Goal: Task Accomplishment & Management: Complete application form

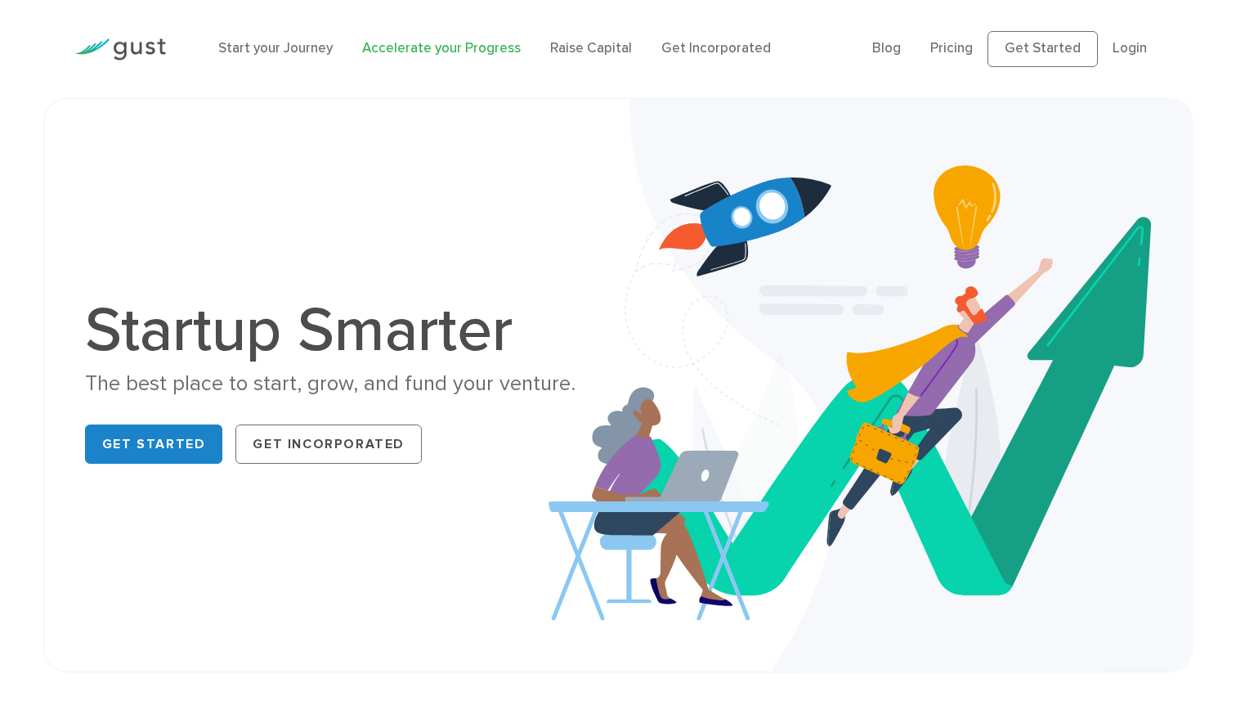
click at [422, 48] on link "Accelerate your Progress" at bounding box center [441, 48] width 159 height 16
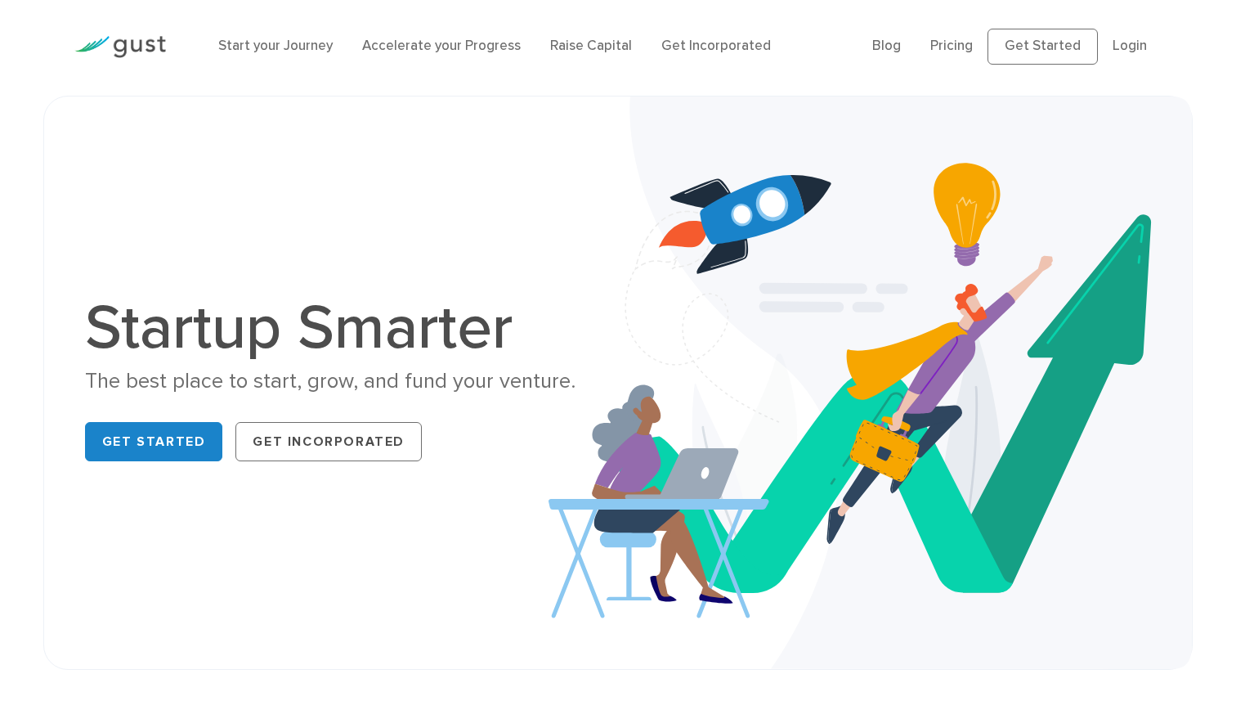
scroll to position [5, 0]
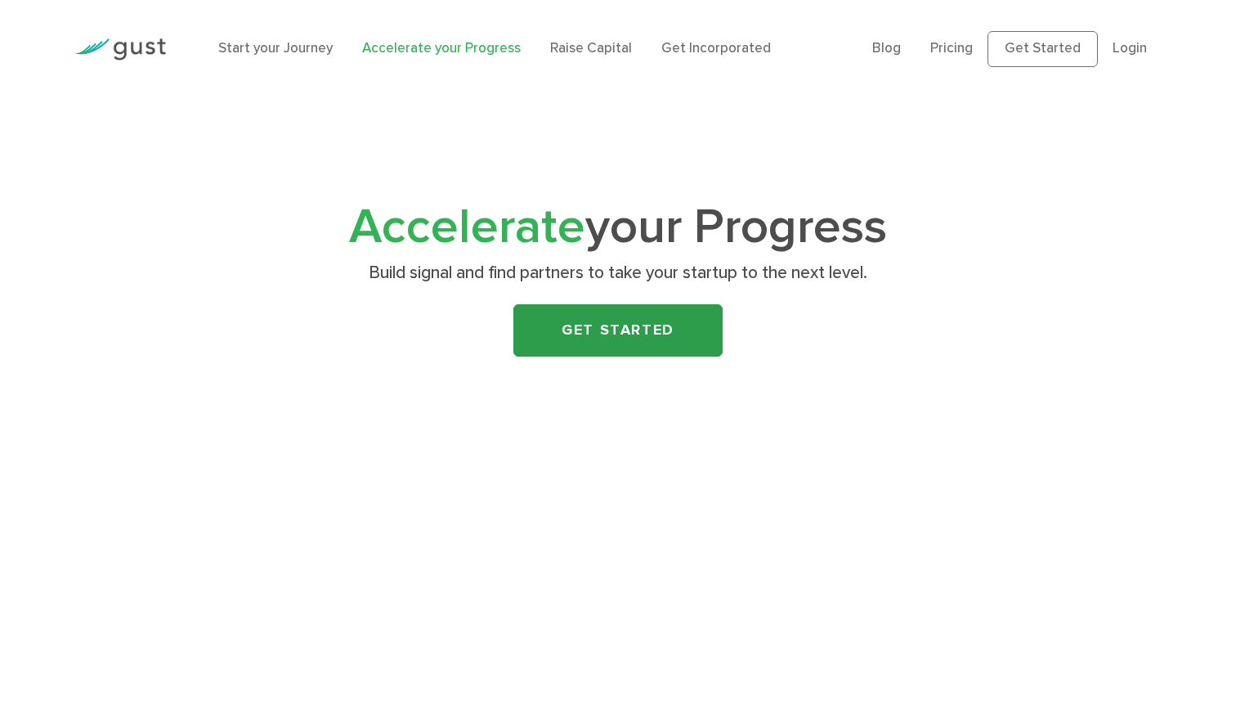
click at [620, 340] on link "Get Started" at bounding box center [617, 330] width 209 height 52
